Goal: Check status: Check status

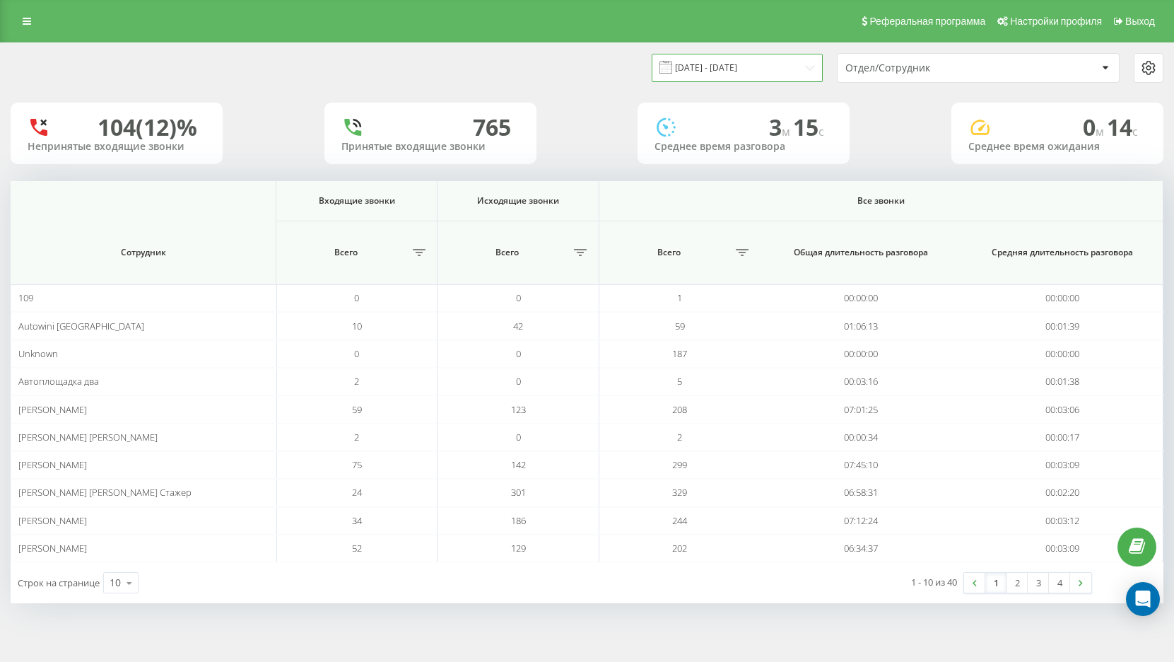
click at [752, 78] on input "[DATE] - [DATE]" at bounding box center [737, 68] width 171 height 28
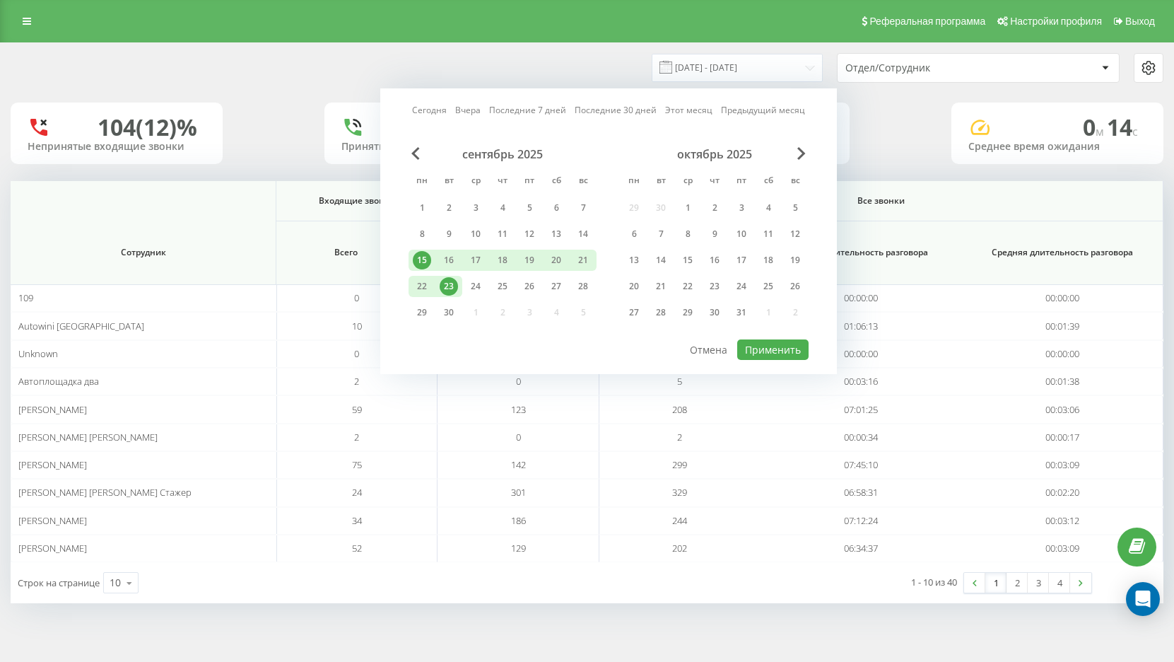
click at [444, 290] on div "23" at bounding box center [449, 286] width 18 height 18
click at [782, 343] on button "Применить" at bounding box center [772, 349] width 71 height 21
type input "[DATE] - [DATE]"
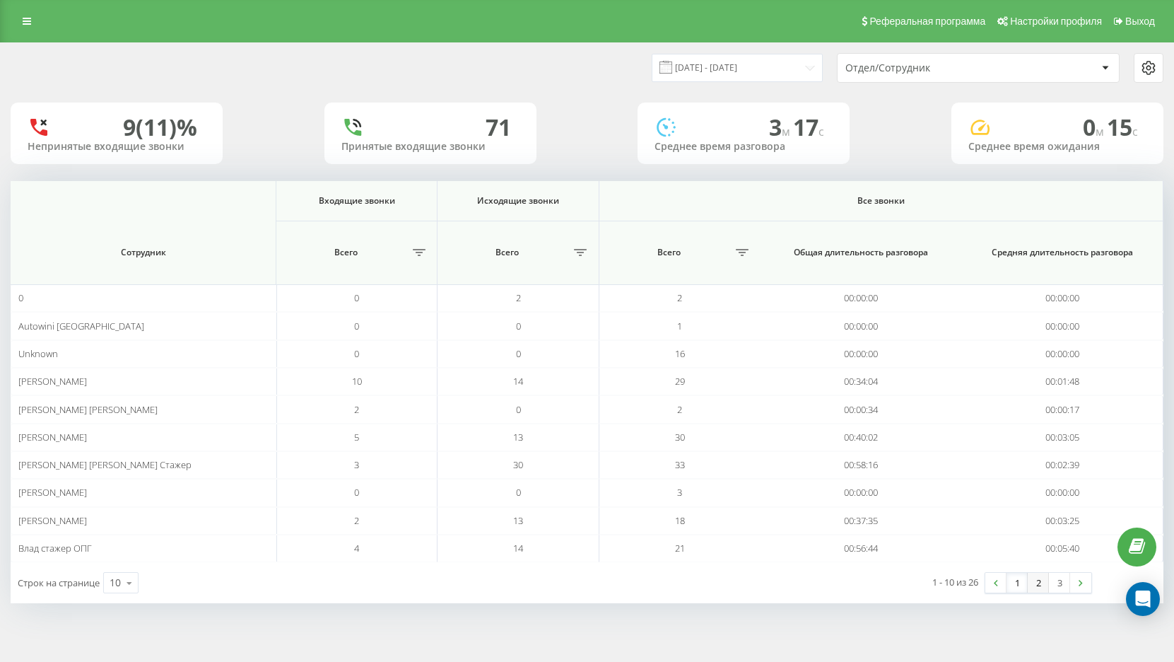
click at [1030, 580] on link "2" at bounding box center [1038, 583] width 21 height 20
click at [744, 66] on input "[DATE] - [DATE]" at bounding box center [737, 68] width 171 height 28
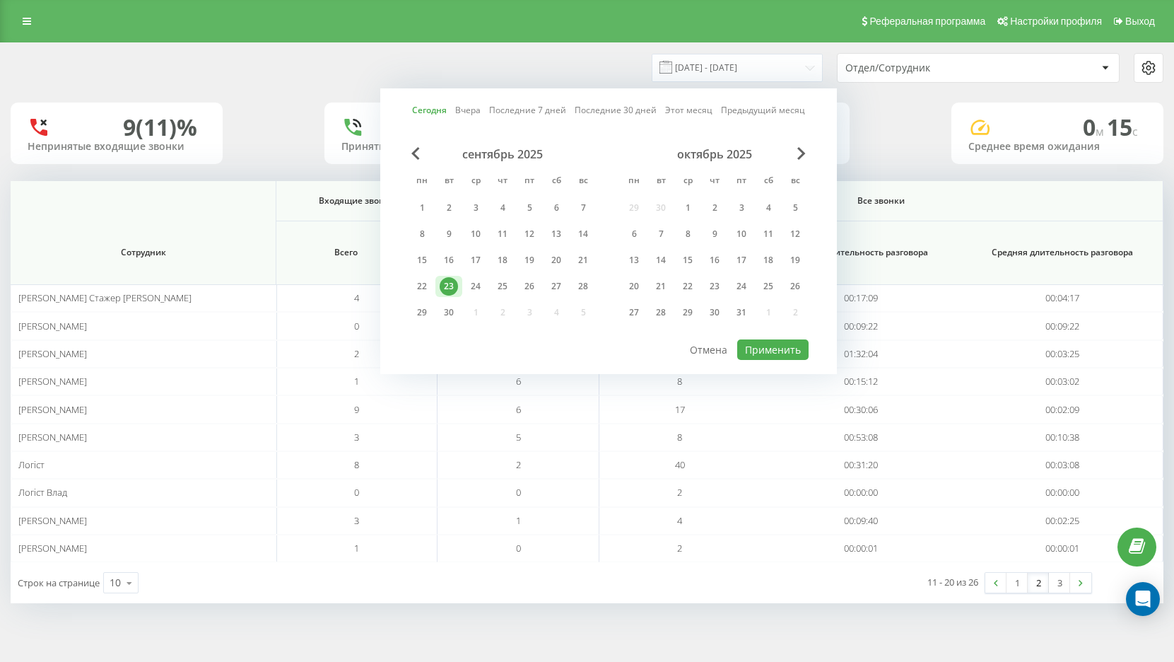
click at [451, 284] on div "23" at bounding box center [449, 286] width 18 height 18
click at [765, 351] on button "Применить" at bounding box center [772, 349] width 71 height 21
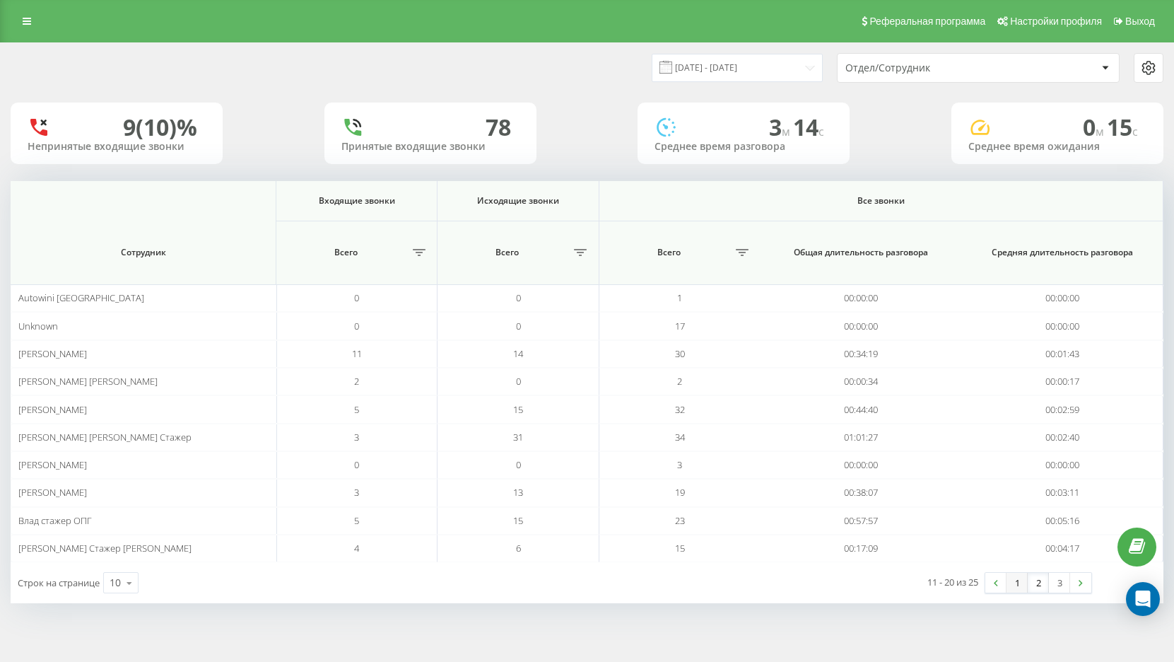
click at [1010, 582] on link "1" at bounding box center [1017, 583] width 21 height 20
click at [1039, 582] on link "2" at bounding box center [1038, 583] width 21 height 20
click at [1020, 587] on link "1" at bounding box center [1017, 583] width 21 height 20
click at [1056, 585] on link "3" at bounding box center [1059, 583] width 21 height 20
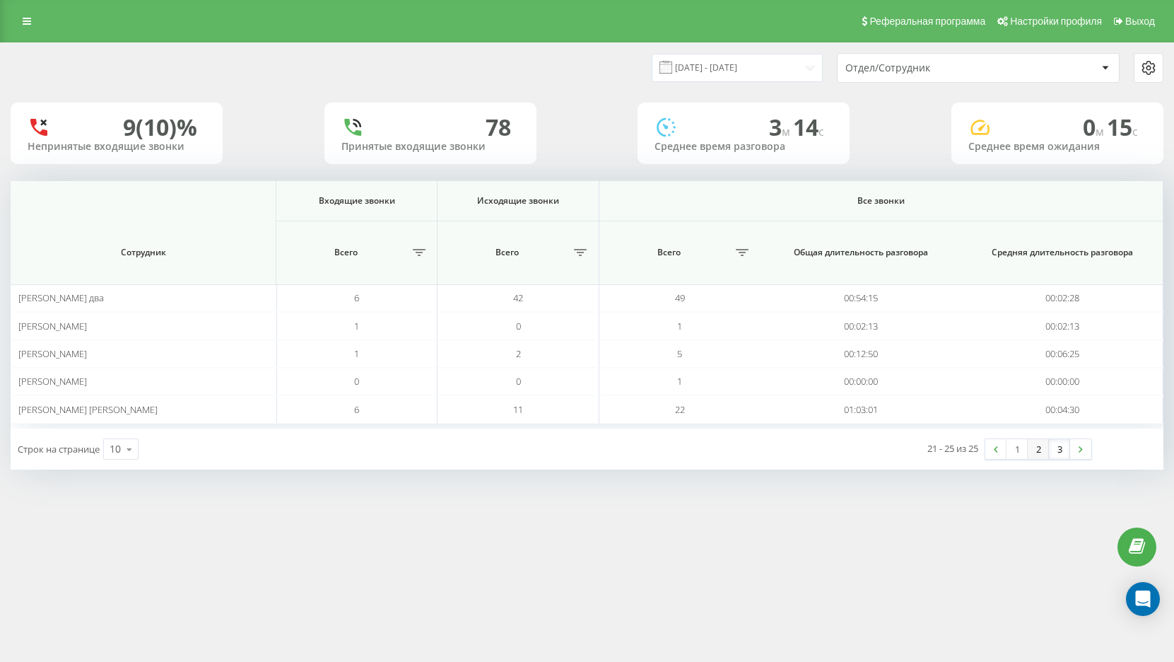
click at [1042, 452] on link "2" at bounding box center [1038, 449] width 21 height 20
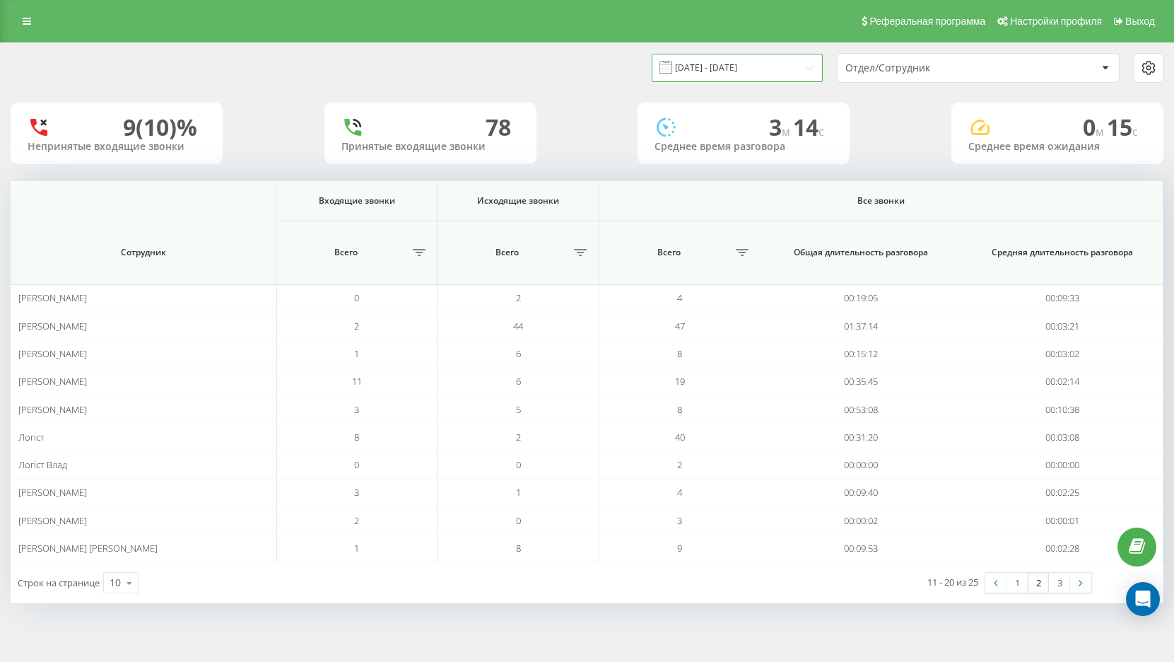
click at [767, 66] on input "[DATE] - [DATE]" at bounding box center [737, 68] width 171 height 28
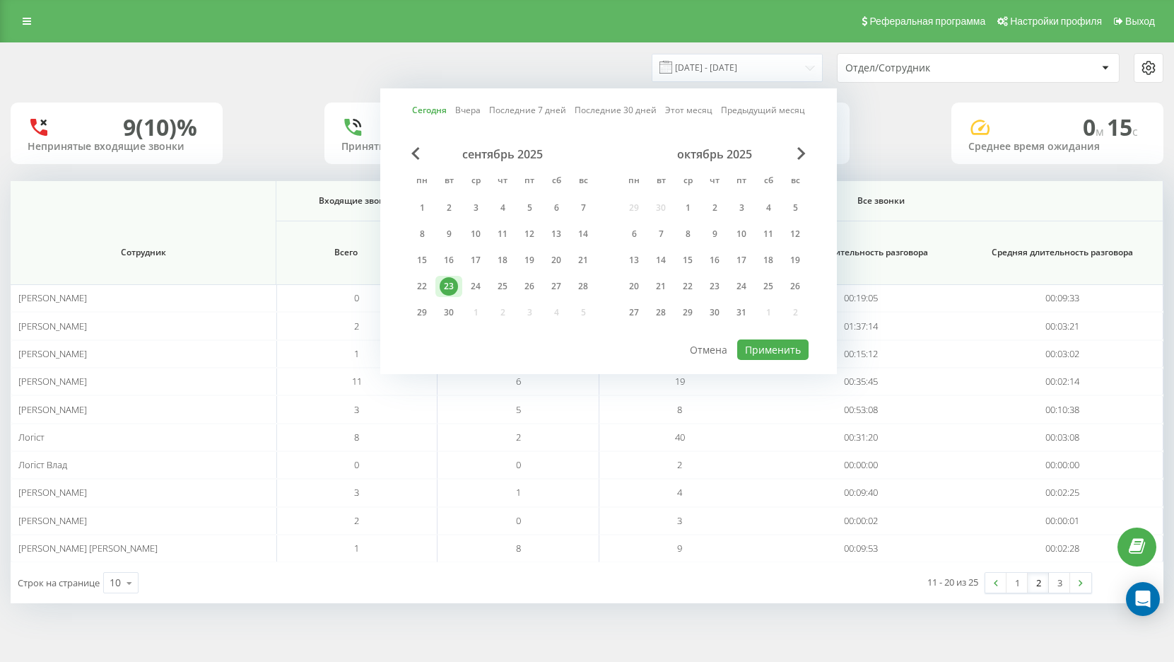
click at [447, 288] on div "23" at bounding box center [449, 286] width 18 height 18
click at [754, 353] on button "Применить" at bounding box center [772, 349] width 71 height 21
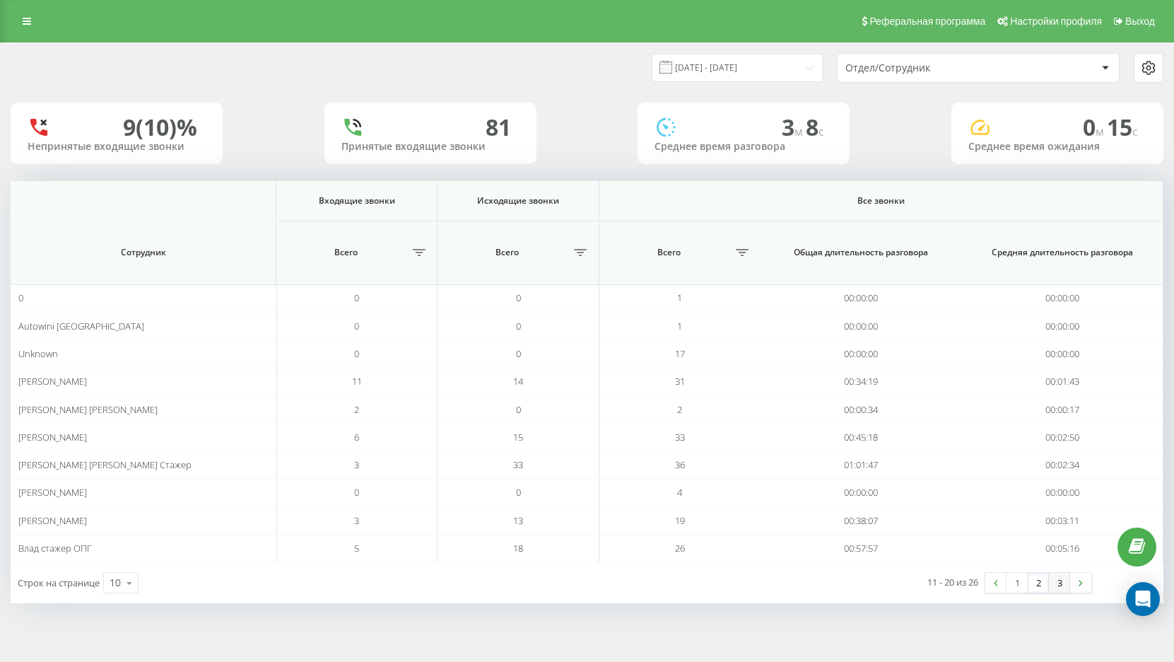
click at [1058, 583] on link "3" at bounding box center [1059, 583] width 21 height 20
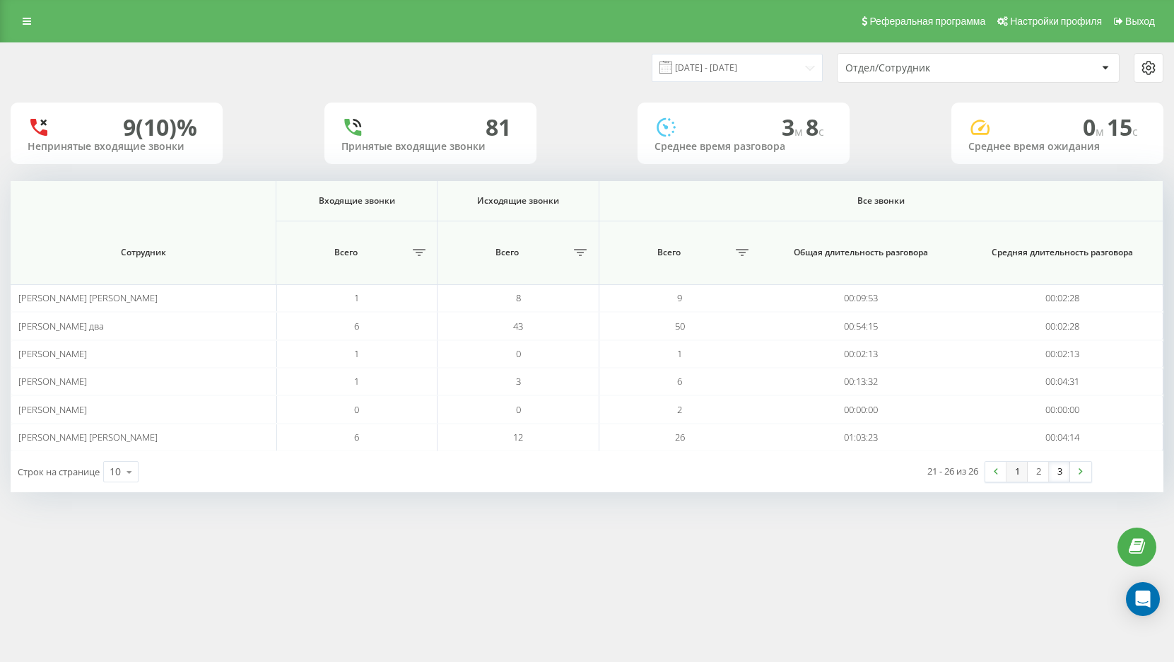
click at [1022, 472] on link "1" at bounding box center [1017, 472] width 21 height 20
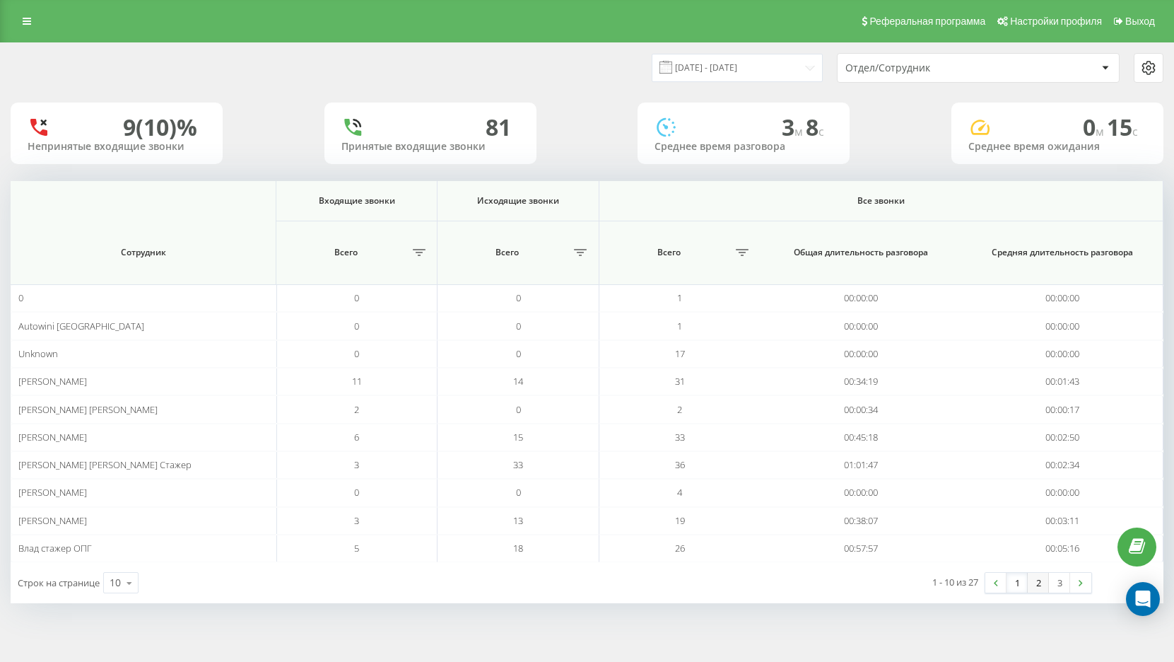
click at [1034, 582] on link "2" at bounding box center [1038, 583] width 21 height 20
click at [1058, 583] on link "3" at bounding box center [1059, 583] width 21 height 20
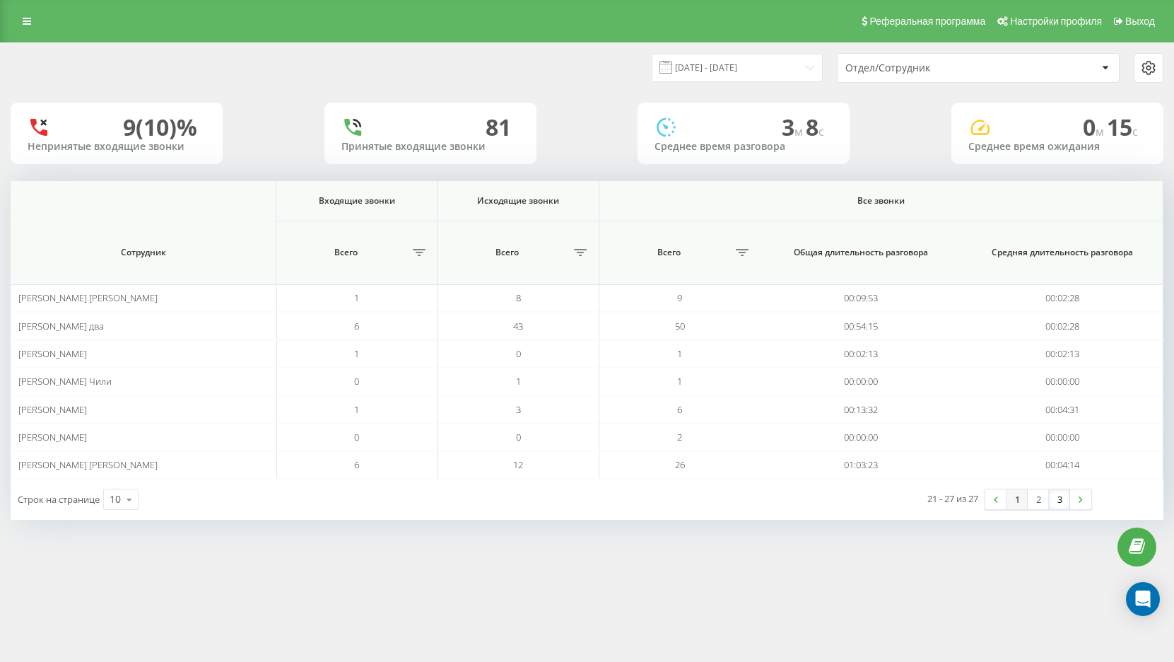
click at [1023, 501] on link "1" at bounding box center [1017, 499] width 21 height 20
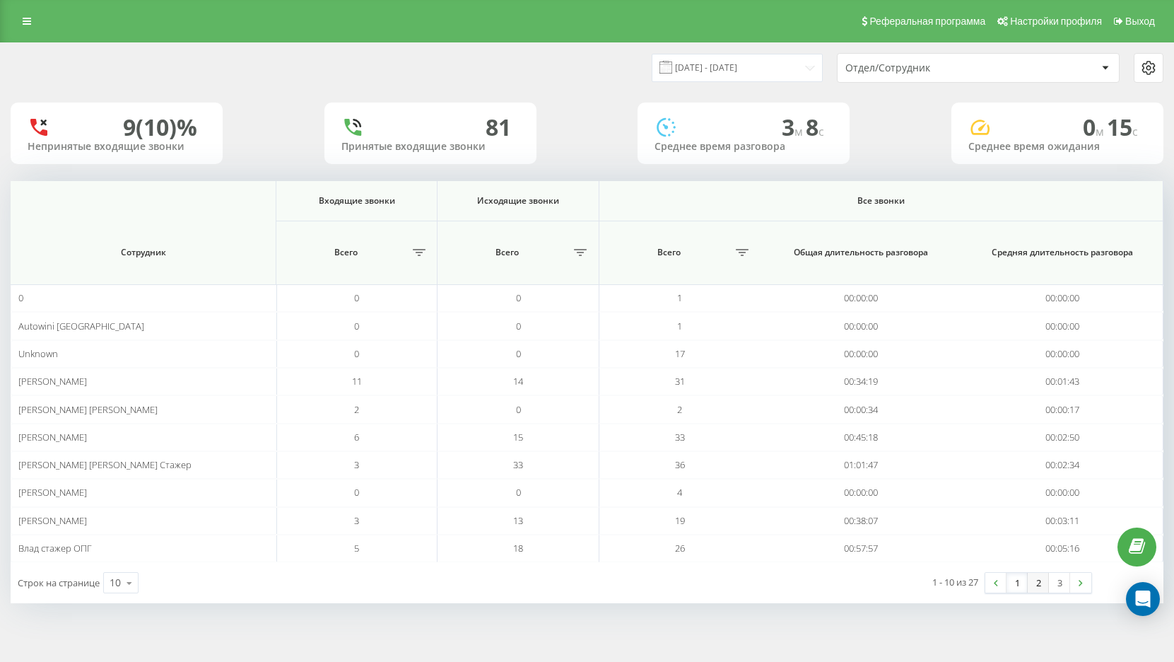
click at [1036, 587] on link "2" at bounding box center [1038, 583] width 21 height 20
click at [1017, 587] on link "1" at bounding box center [1017, 583] width 21 height 20
click at [1057, 585] on link "3" at bounding box center [1059, 583] width 21 height 20
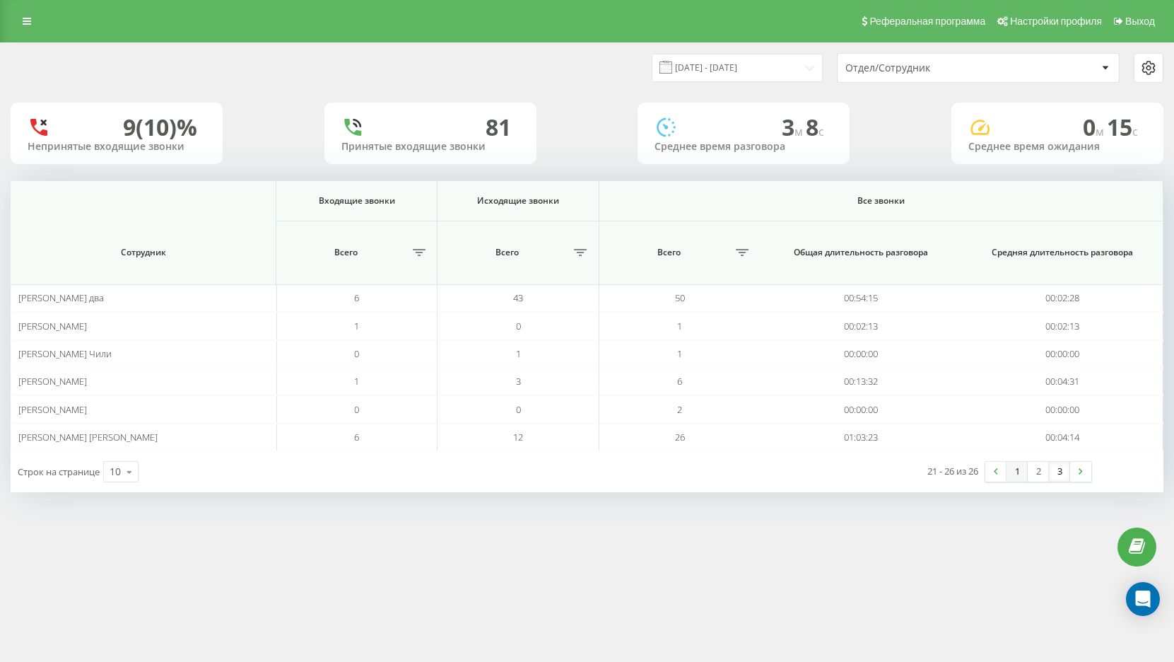
click at [1020, 470] on link "1" at bounding box center [1017, 472] width 21 height 20
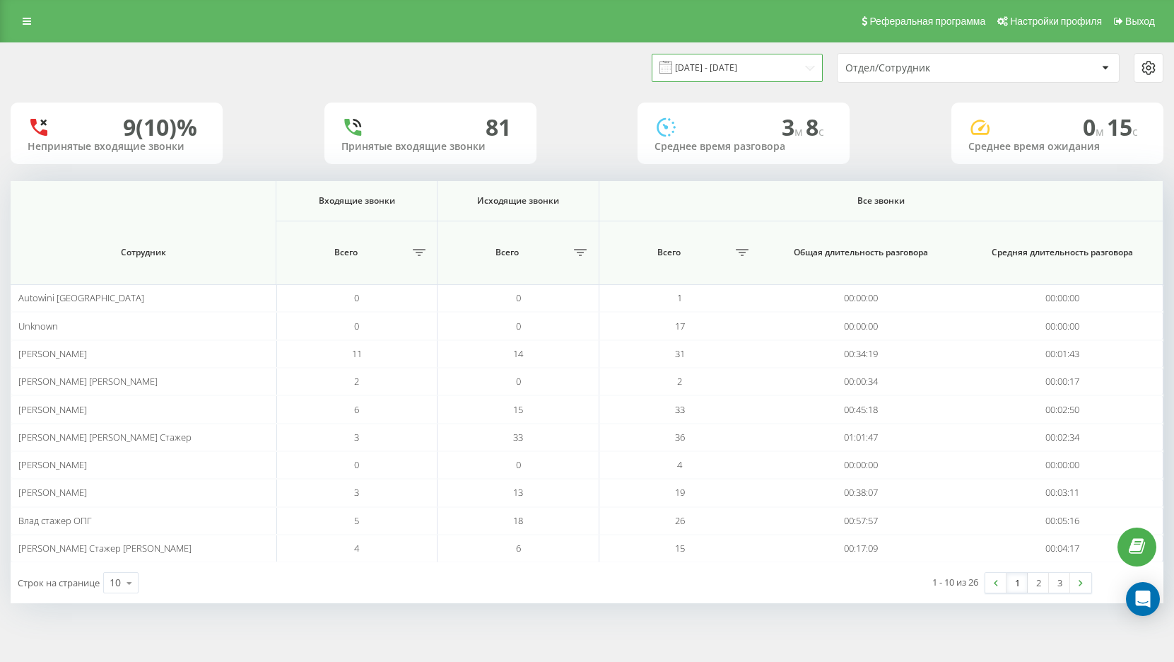
click at [759, 63] on input "[DATE] - [DATE]" at bounding box center [737, 68] width 171 height 28
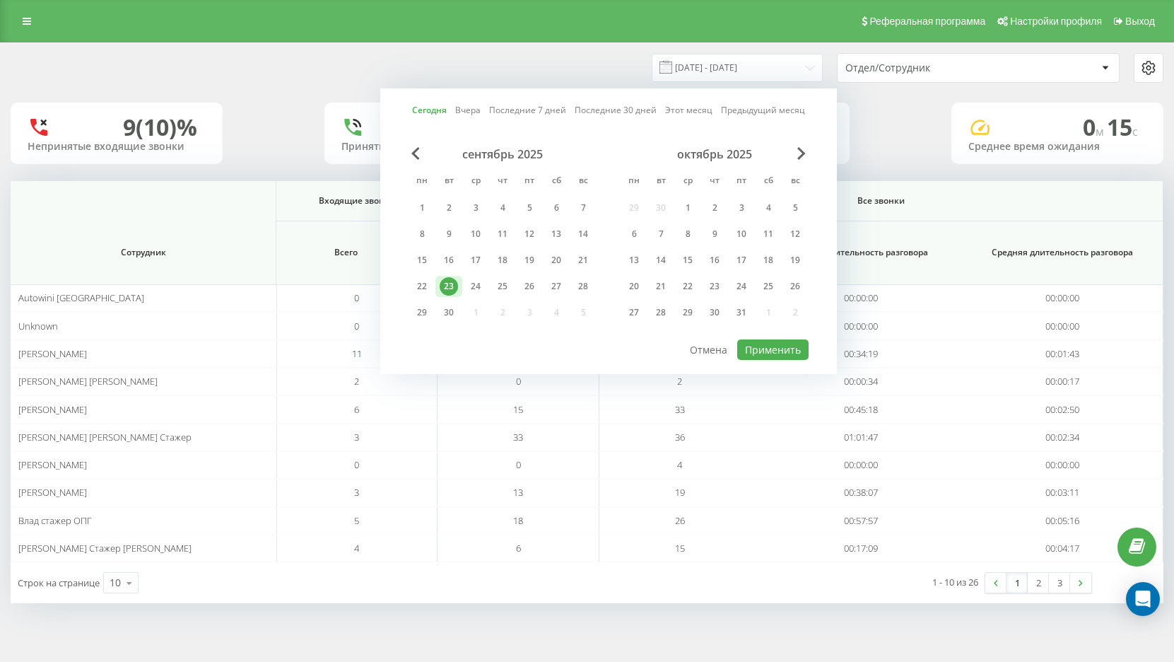
click at [452, 287] on div "23" at bounding box center [449, 286] width 18 height 18
click at [771, 347] on button "Применить" at bounding box center [772, 349] width 71 height 21
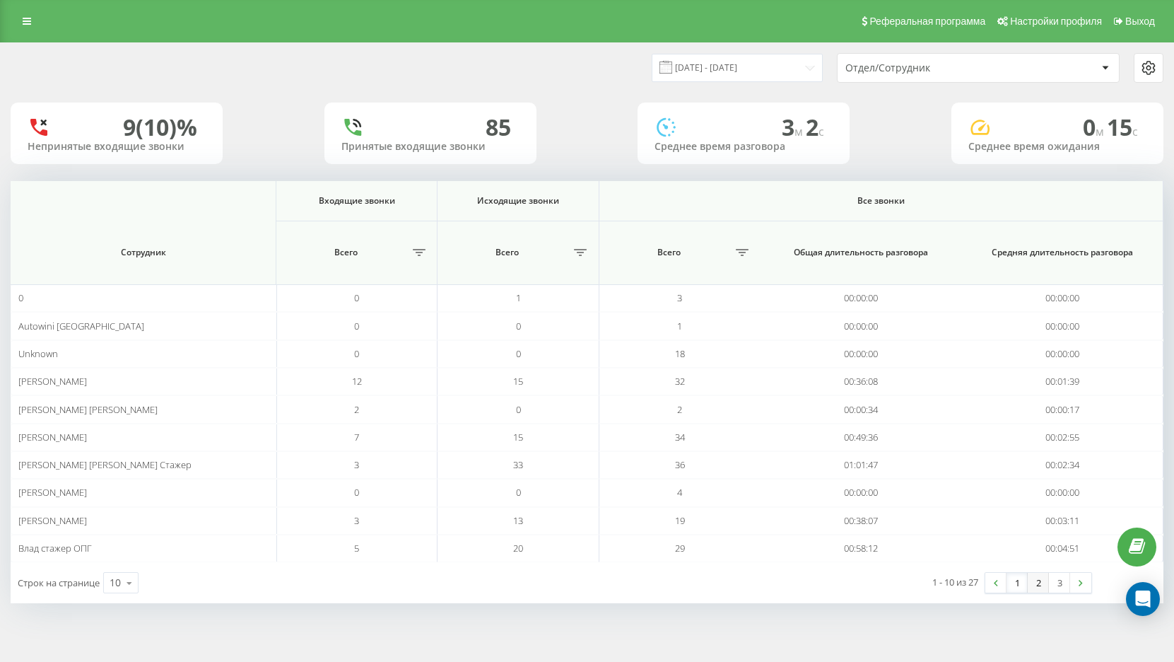
click at [1038, 585] on link "2" at bounding box center [1038, 583] width 21 height 20
